Goal: Task Accomplishment & Management: Use online tool/utility

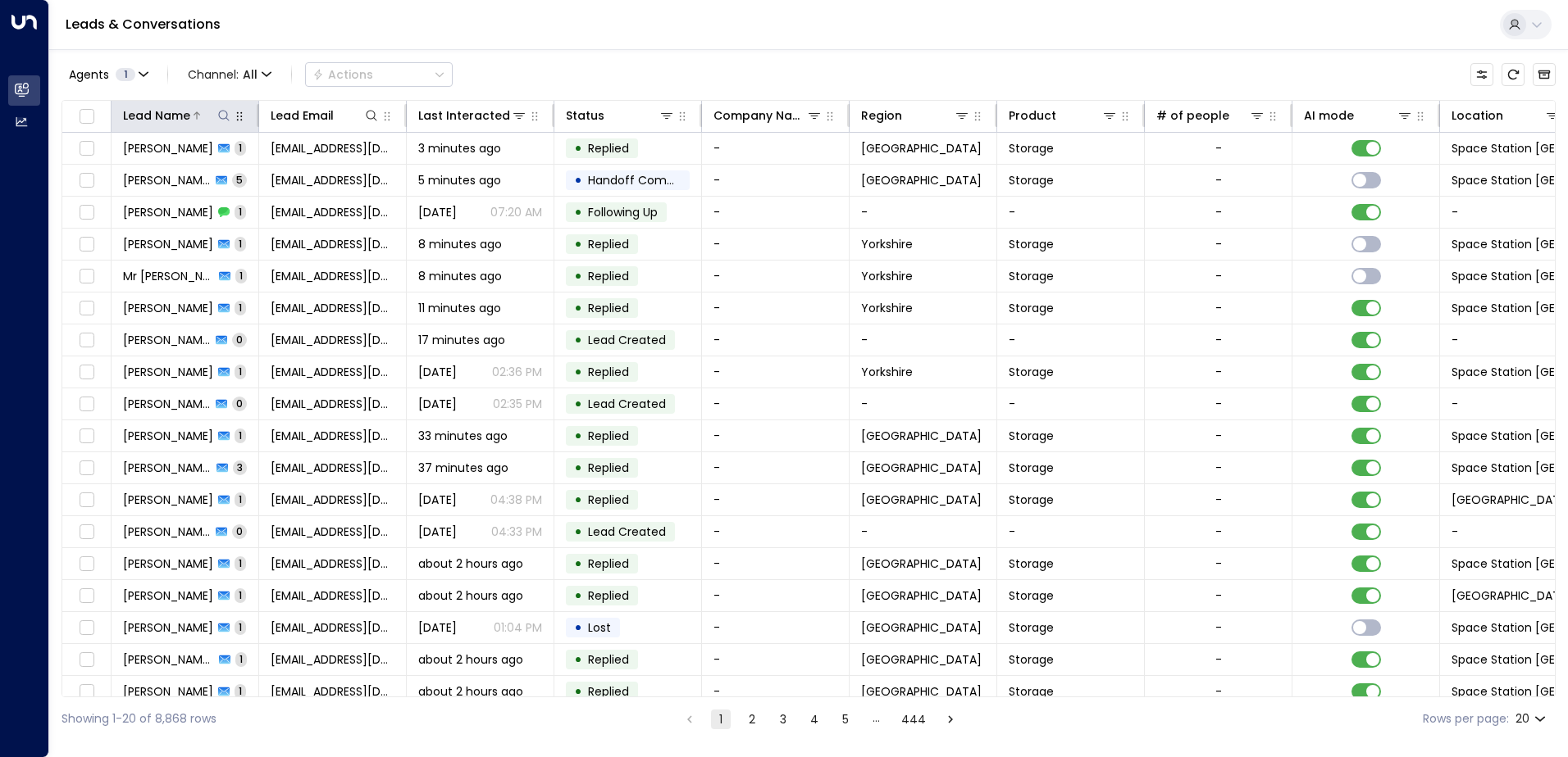
click at [218, 114] on icon at bounding box center [223, 115] width 13 height 13
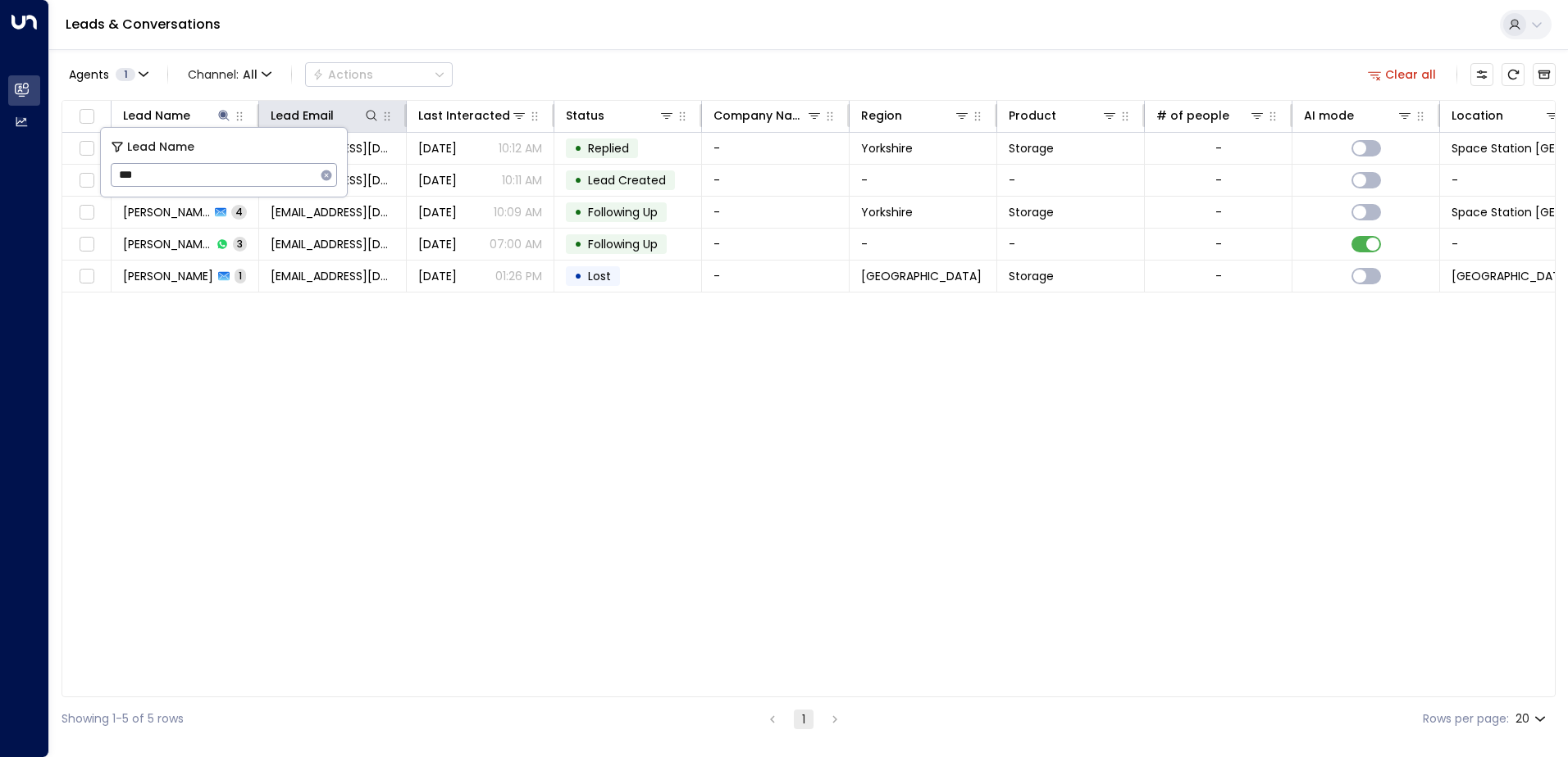
type input "***"
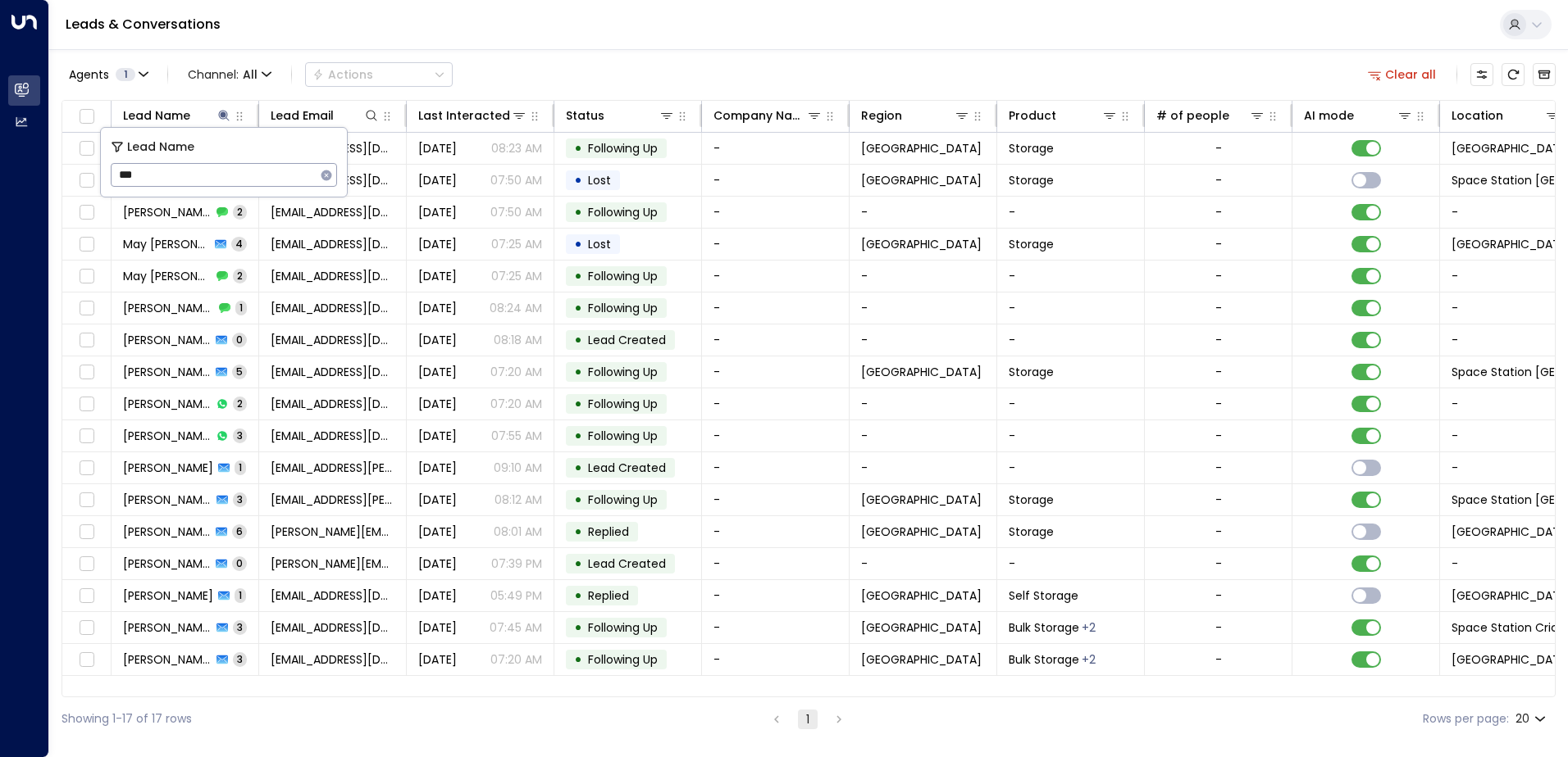
click at [635, 56] on div "Agents 1 Channel: All Actions Clear all Lead Name Lead Email Last Interacted St…" at bounding box center [808, 395] width 1494 height 692
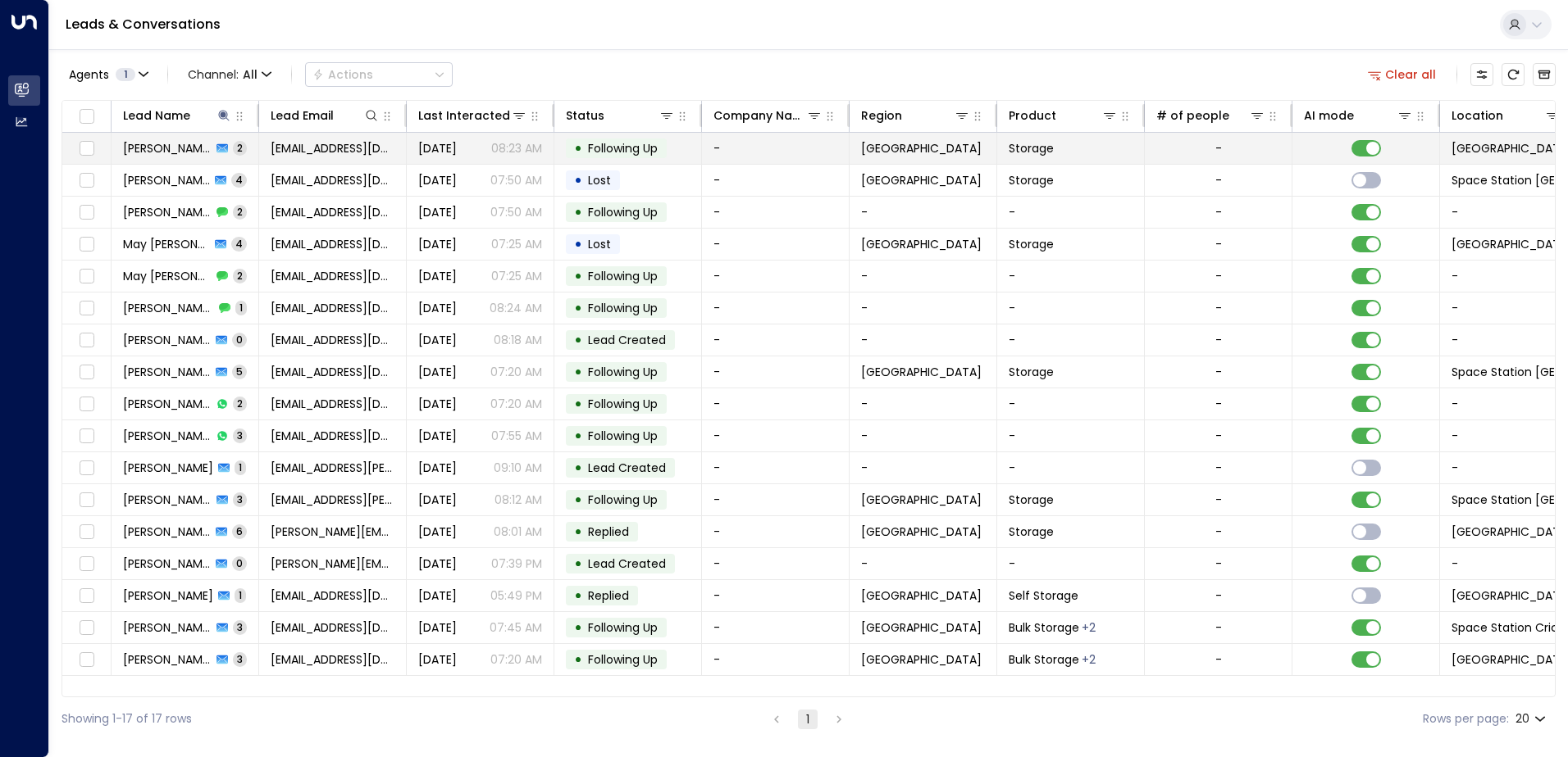
click at [178, 145] on span "[PERSON_NAME]" at bounding box center [167, 148] width 89 height 17
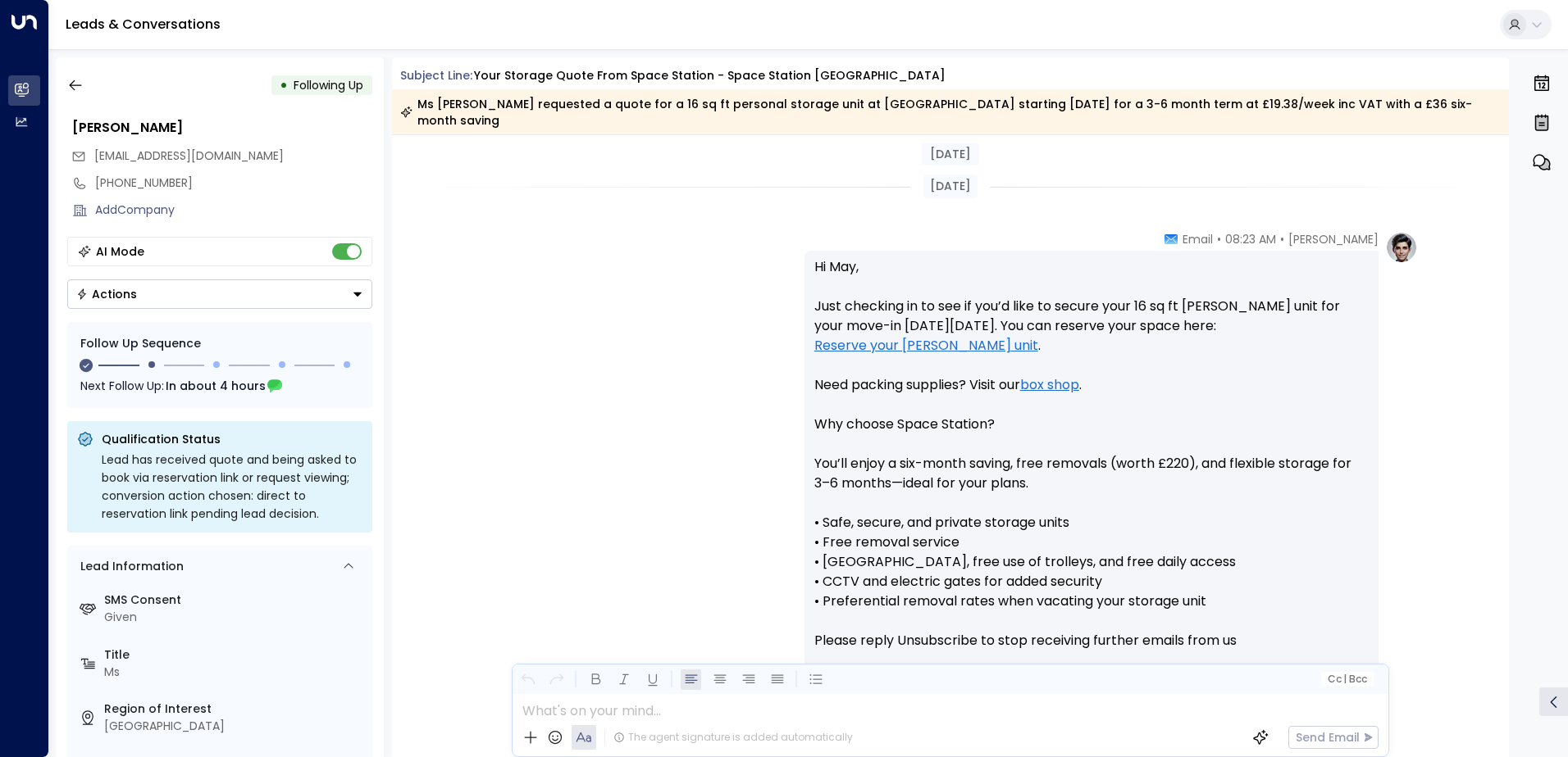
scroll to position [1457, 0]
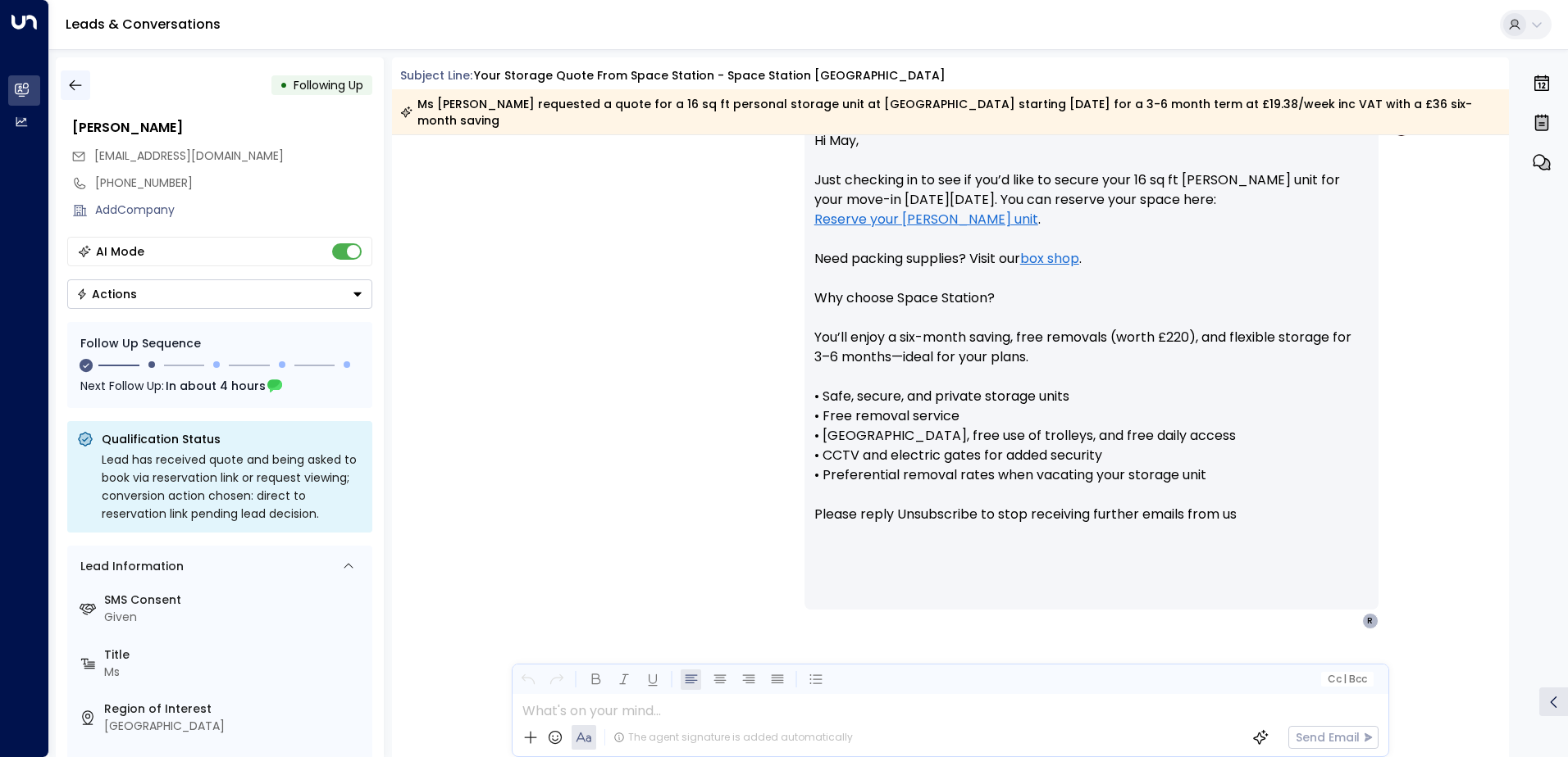
click at [80, 87] on icon "button" at bounding box center [75, 85] width 17 height 17
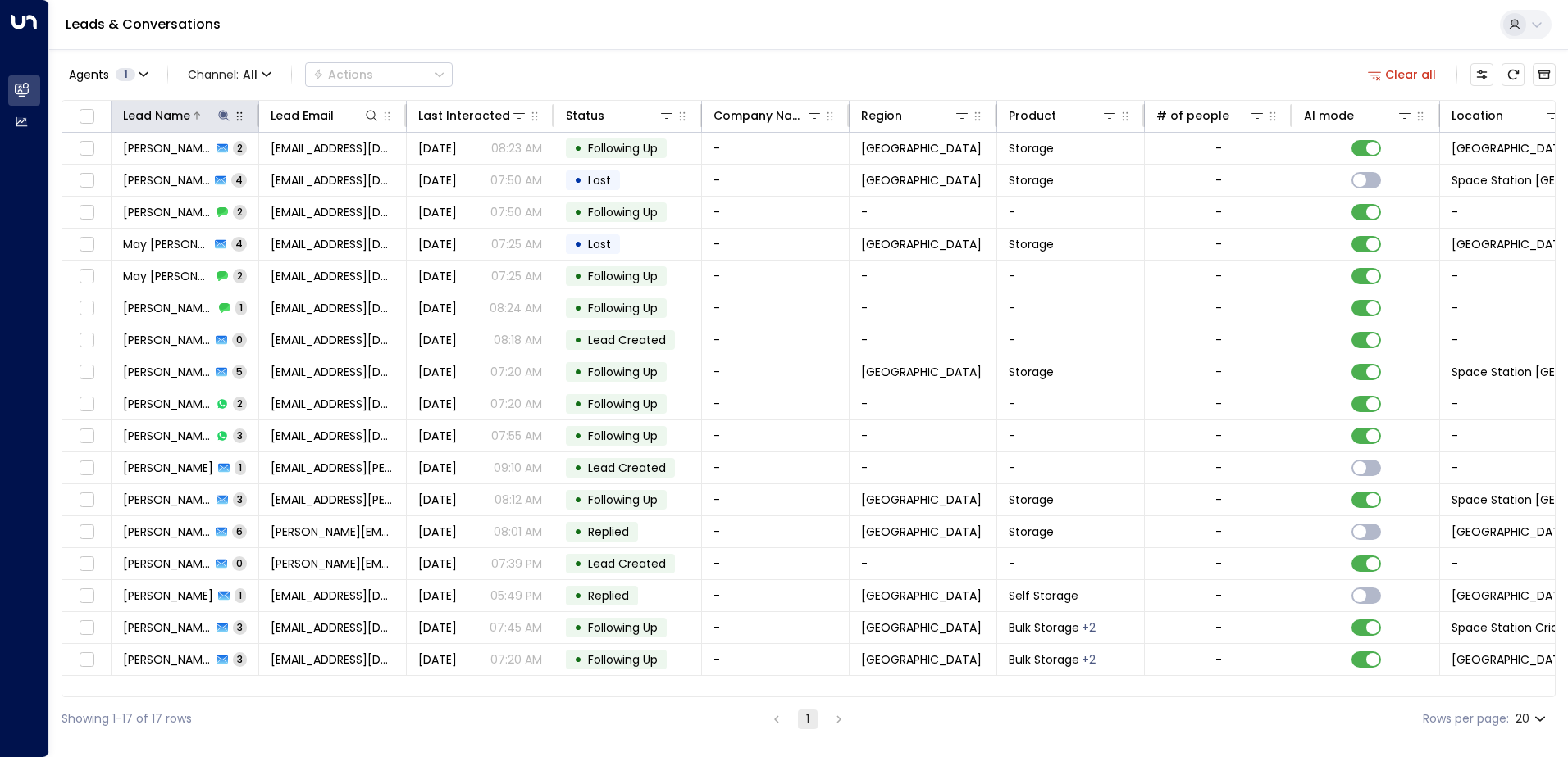
click at [219, 118] on icon at bounding box center [223, 115] width 13 height 13
type input "*"
type input "***"
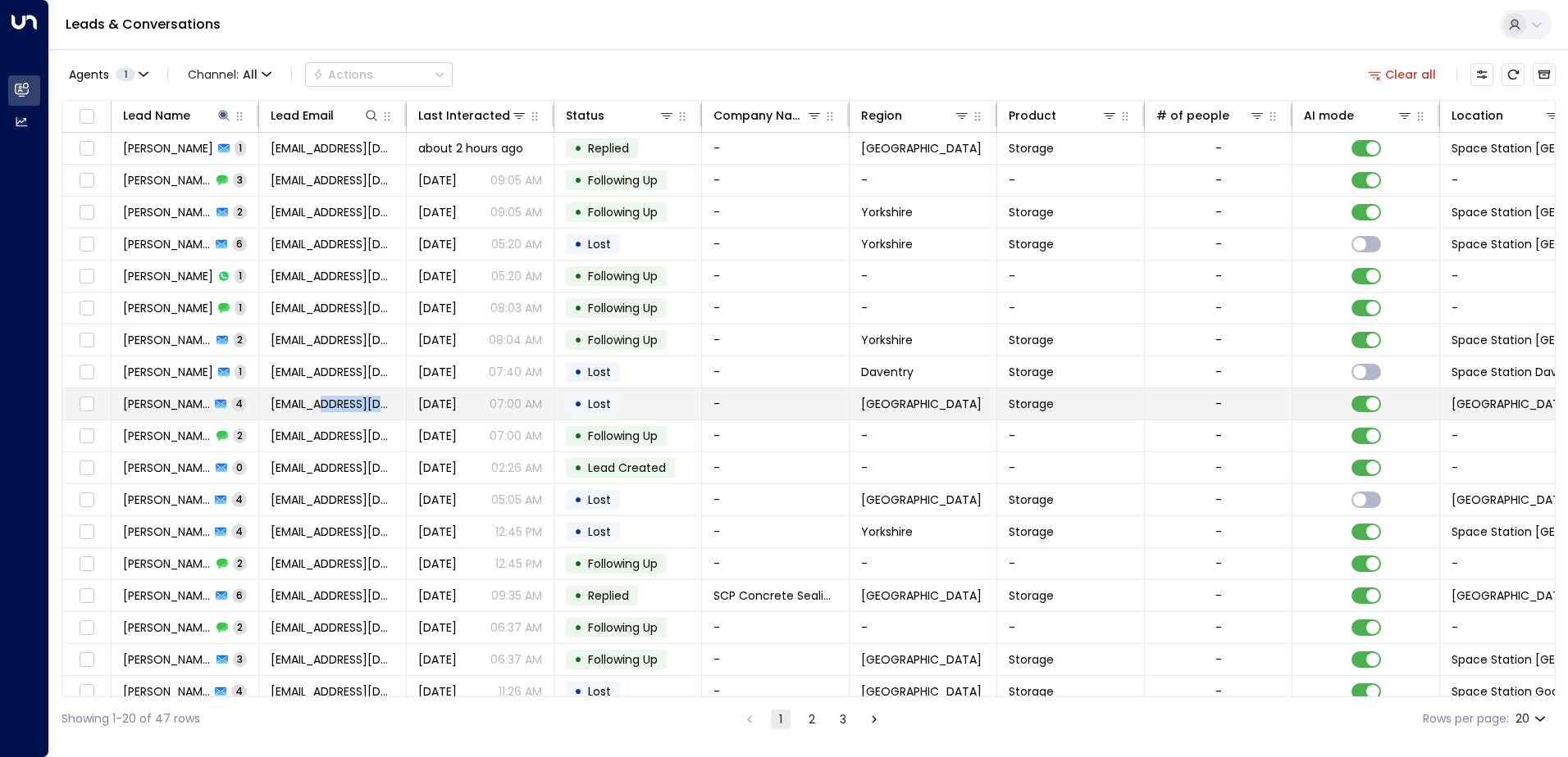
click at [327, 398] on td "[EMAIL_ADDRESS][DOMAIN_NAME]" at bounding box center [332, 404] width 147 height 32
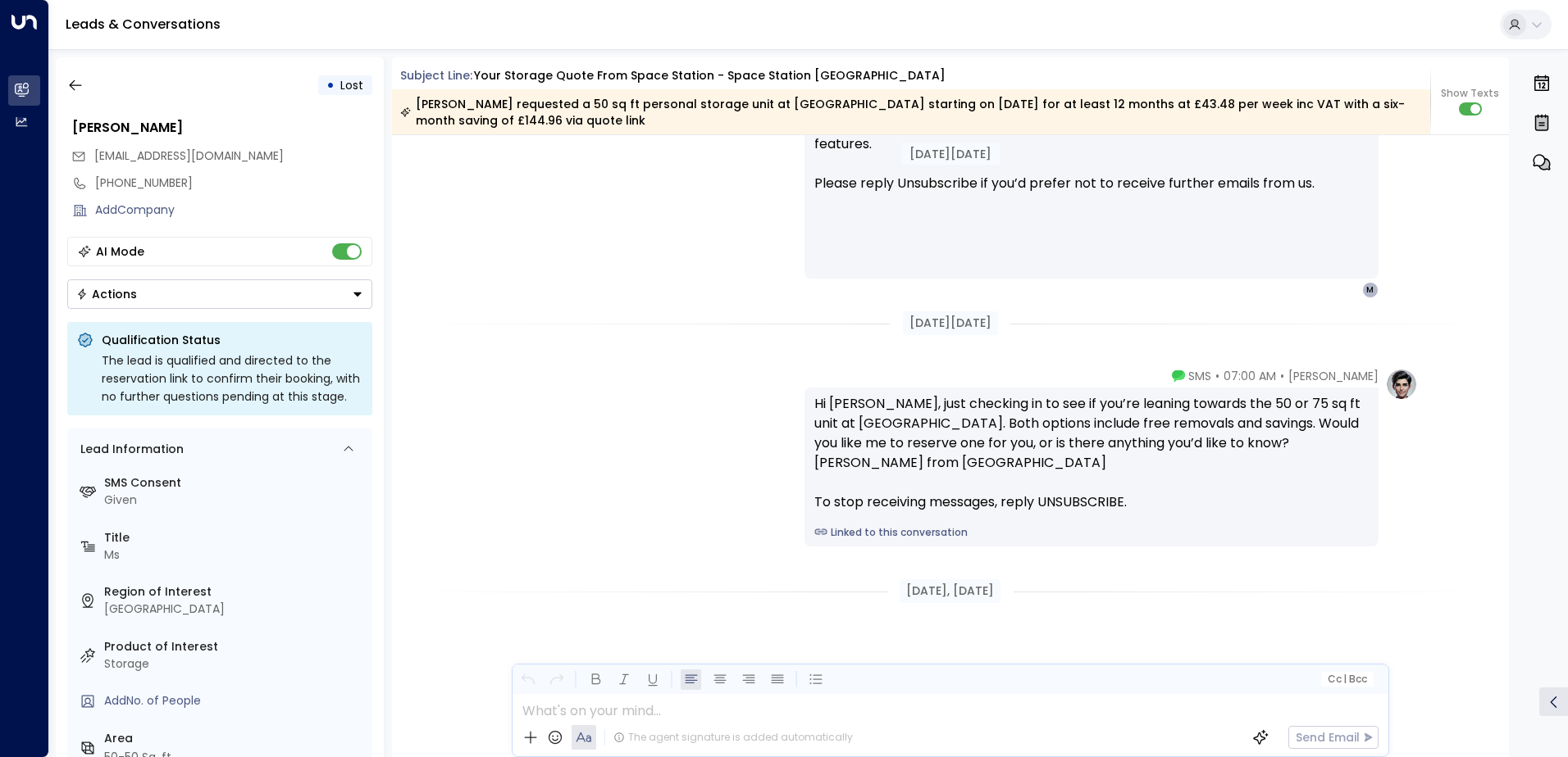
scroll to position [1722, 0]
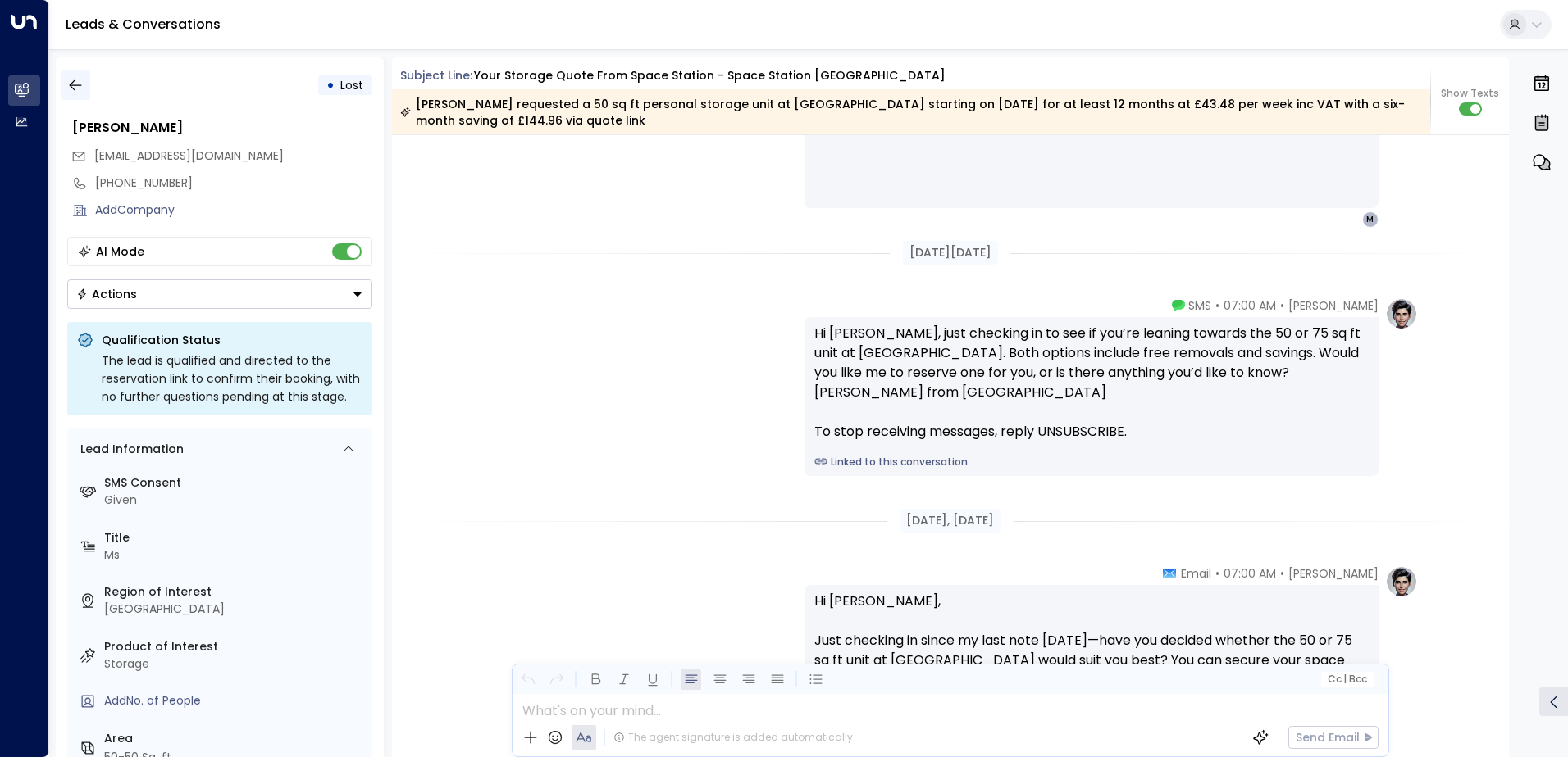
click at [76, 87] on icon "button" at bounding box center [75, 85] width 17 height 17
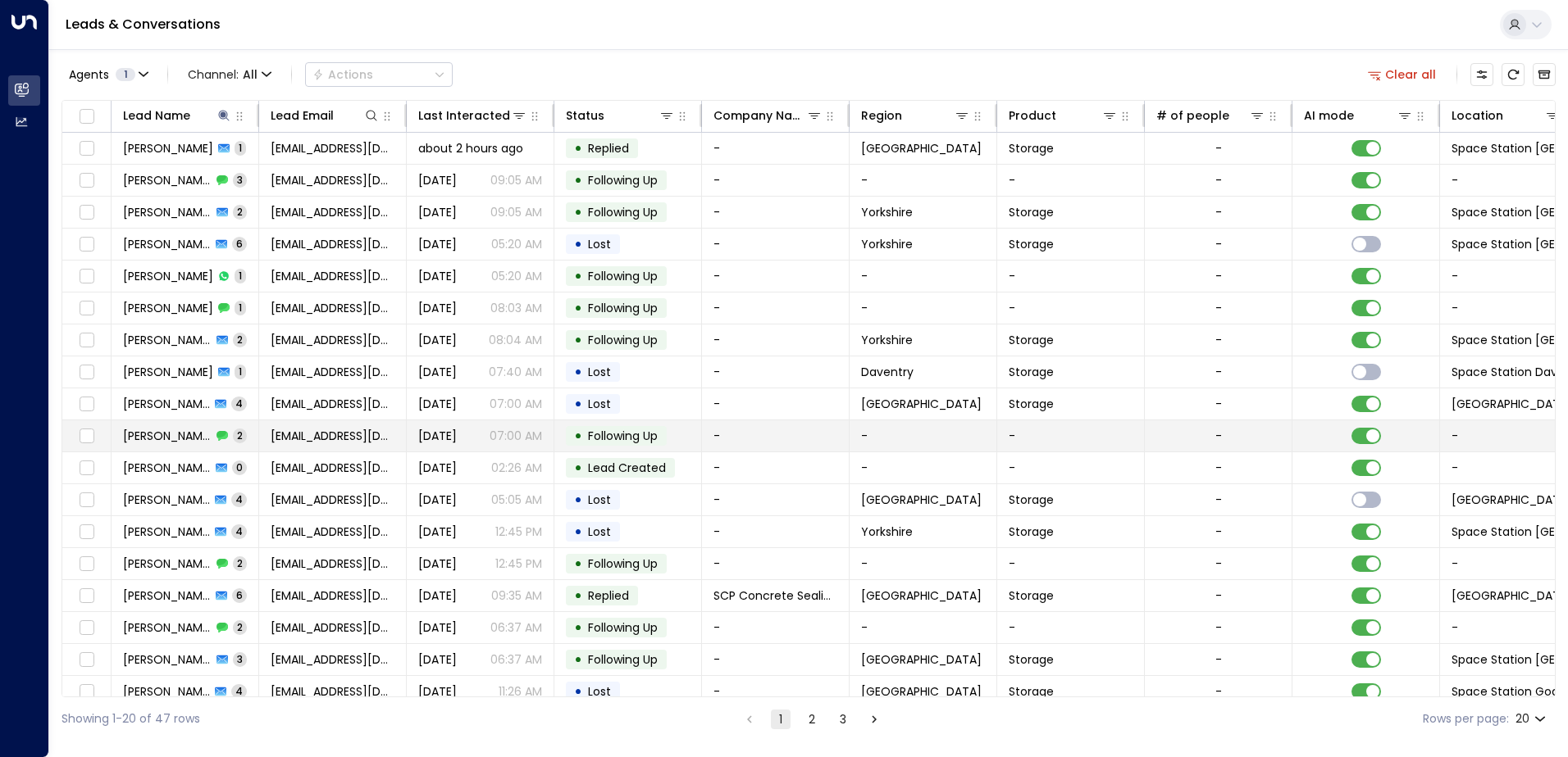
click at [176, 435] on span "[PERSON_NAME]" at bounding box center [167, 436] width 89 height 17
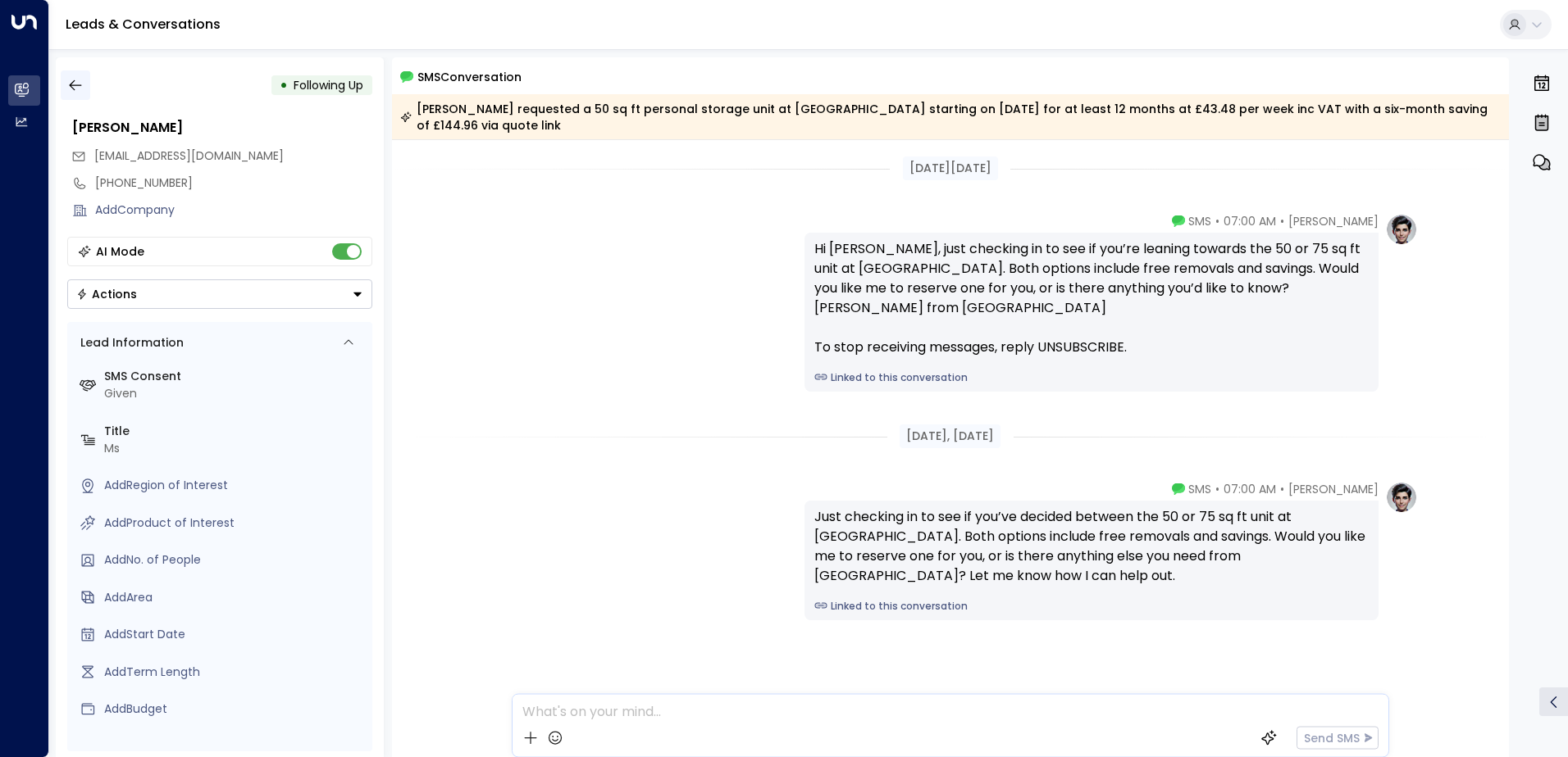
click at [79, 80] on icon "button" at bounding box center [75, 85] width 17 height 17
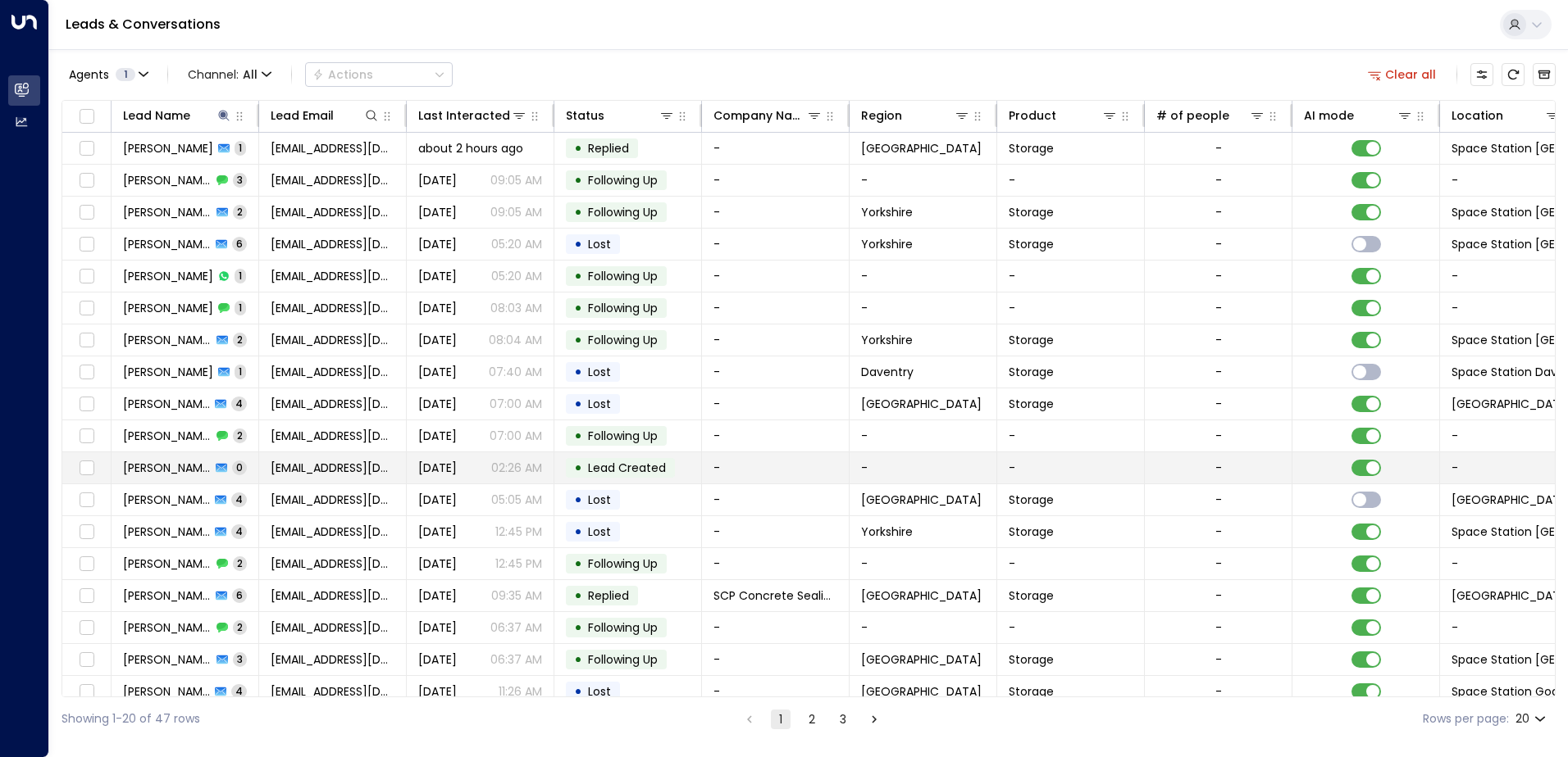
click at [181, 467] on span "[PERSON_NAME]" at bounding box center [166, 467] width 88 height 17
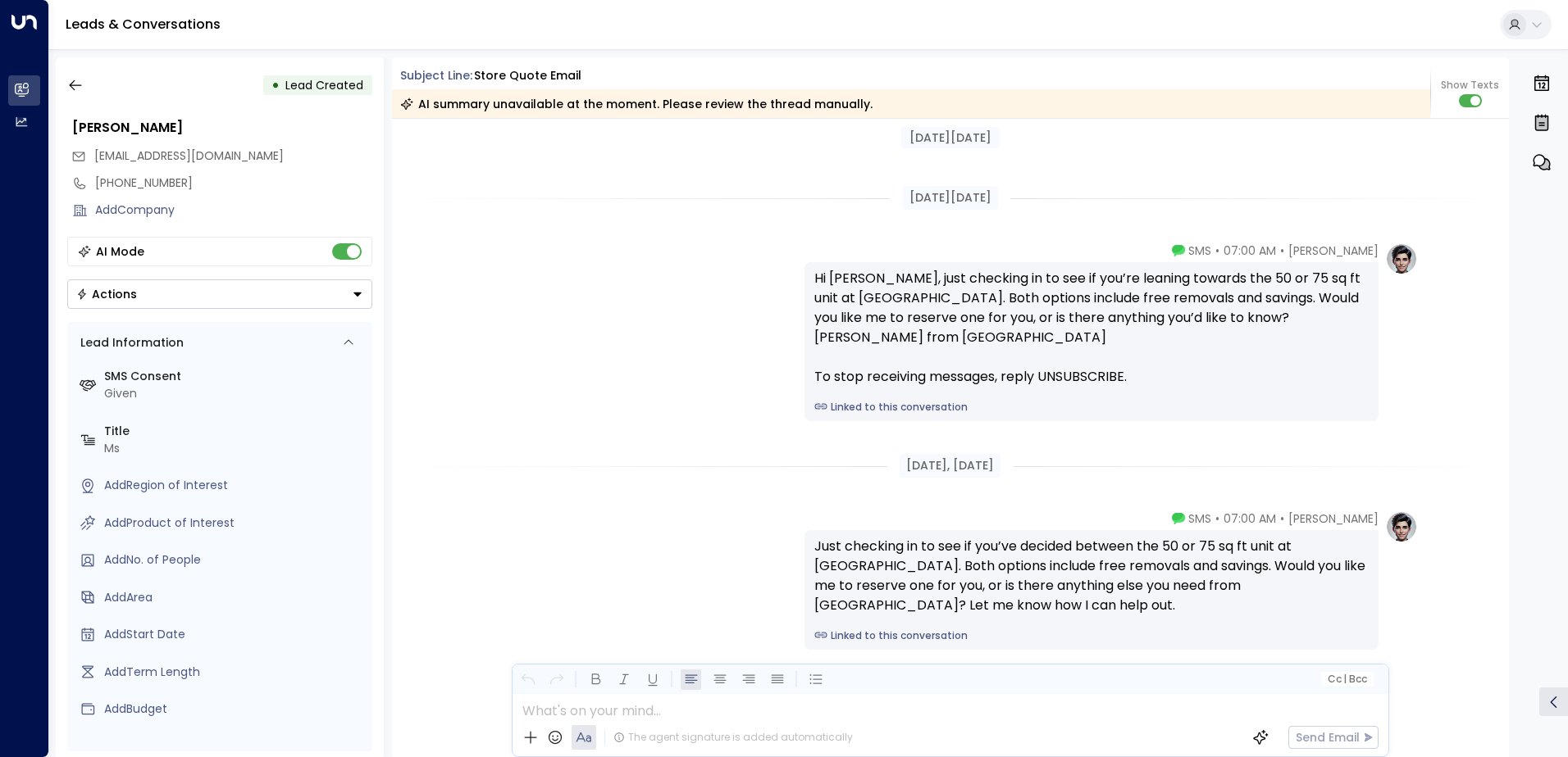
scroll to position [583, 0]
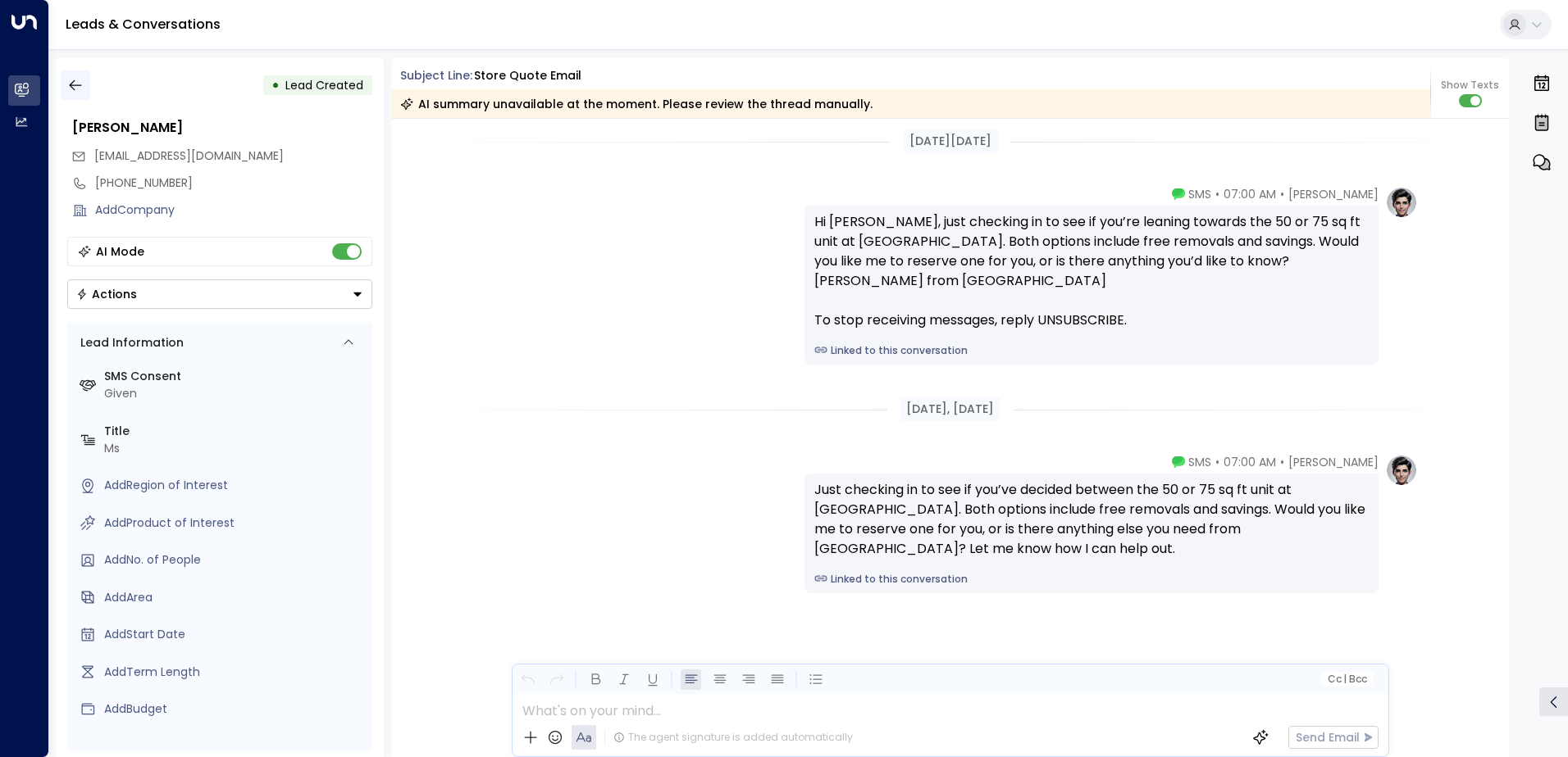
click at [69, 89] on icon "button" at bounding box center [75, 85] width 17 height 17
